Goal: Transaction & Acquisition: Obtain resource

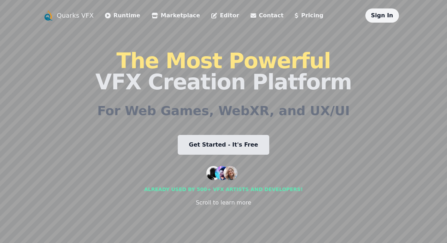
click at [196, 140] on link "Get Started - It's Free" at bounding box center [224, 145] width 92 height 20
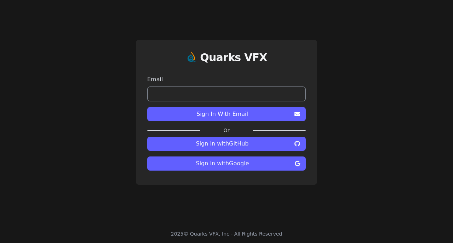
click at [198, 164] on span "Sign in with Google" at bounding box center [222, 163] width 139 height 8
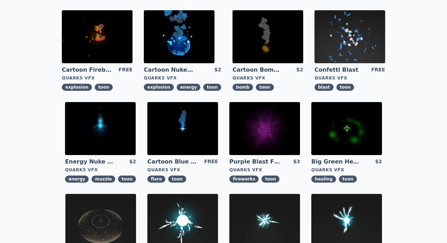
scroll to position [229, 0]
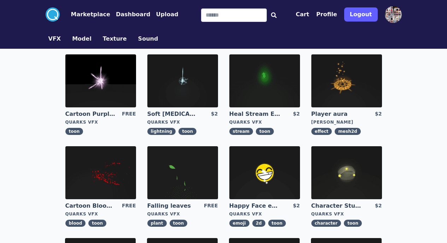
click at [229, 184] on img at bounding box center [264, 172] width 71 height 53
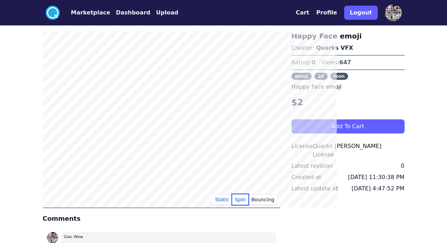
click at [249, 202] on button "Spin" at bounding box center [240, 199] width 17 height 11
